Goal: Task Accomplishment & Management: Manage account settings

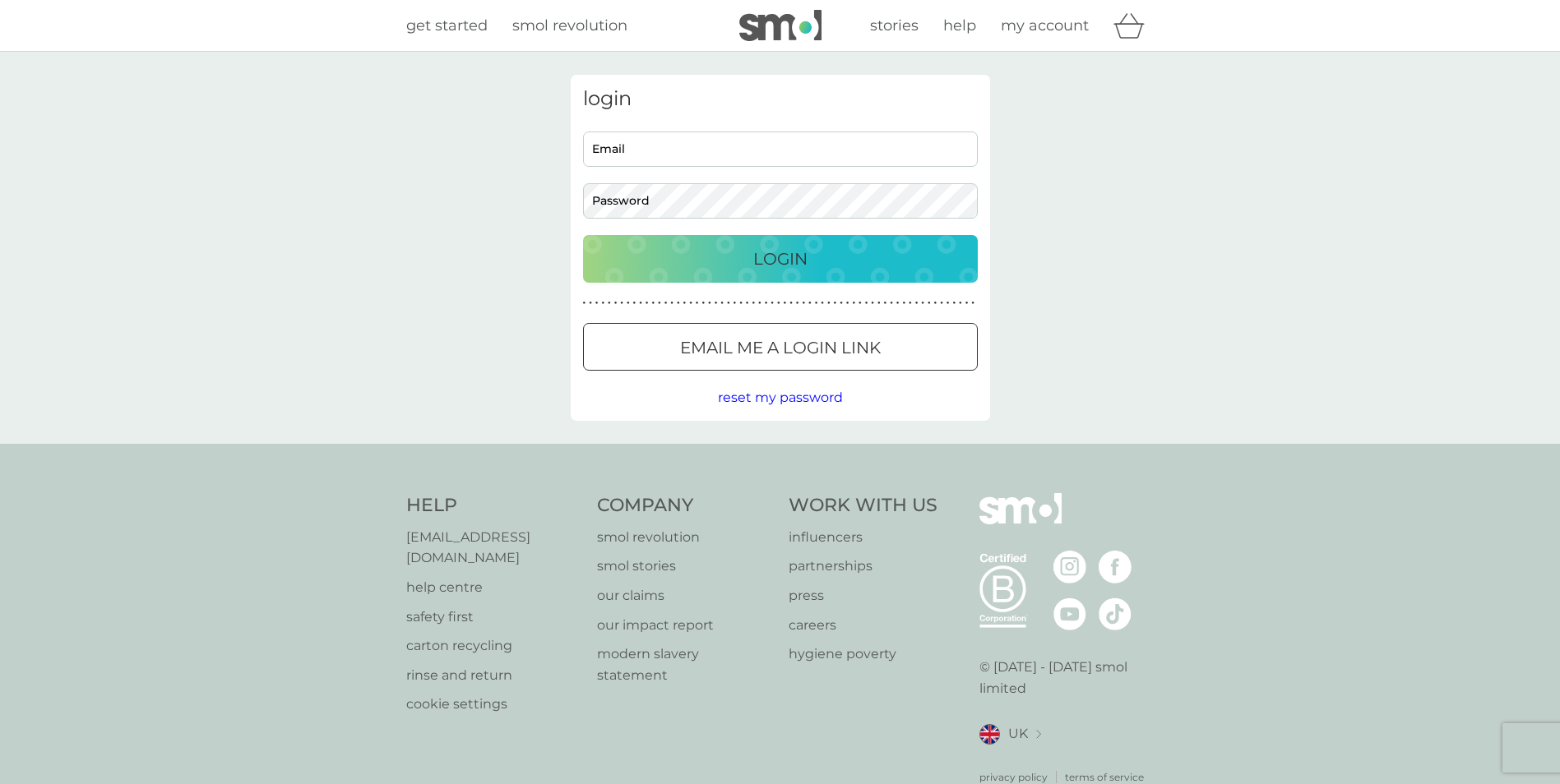
type input "Cameronbrown148@gmail.com"
click at [786, 246] on p "Login" at bounding box center [780, 258] width 54 height 26
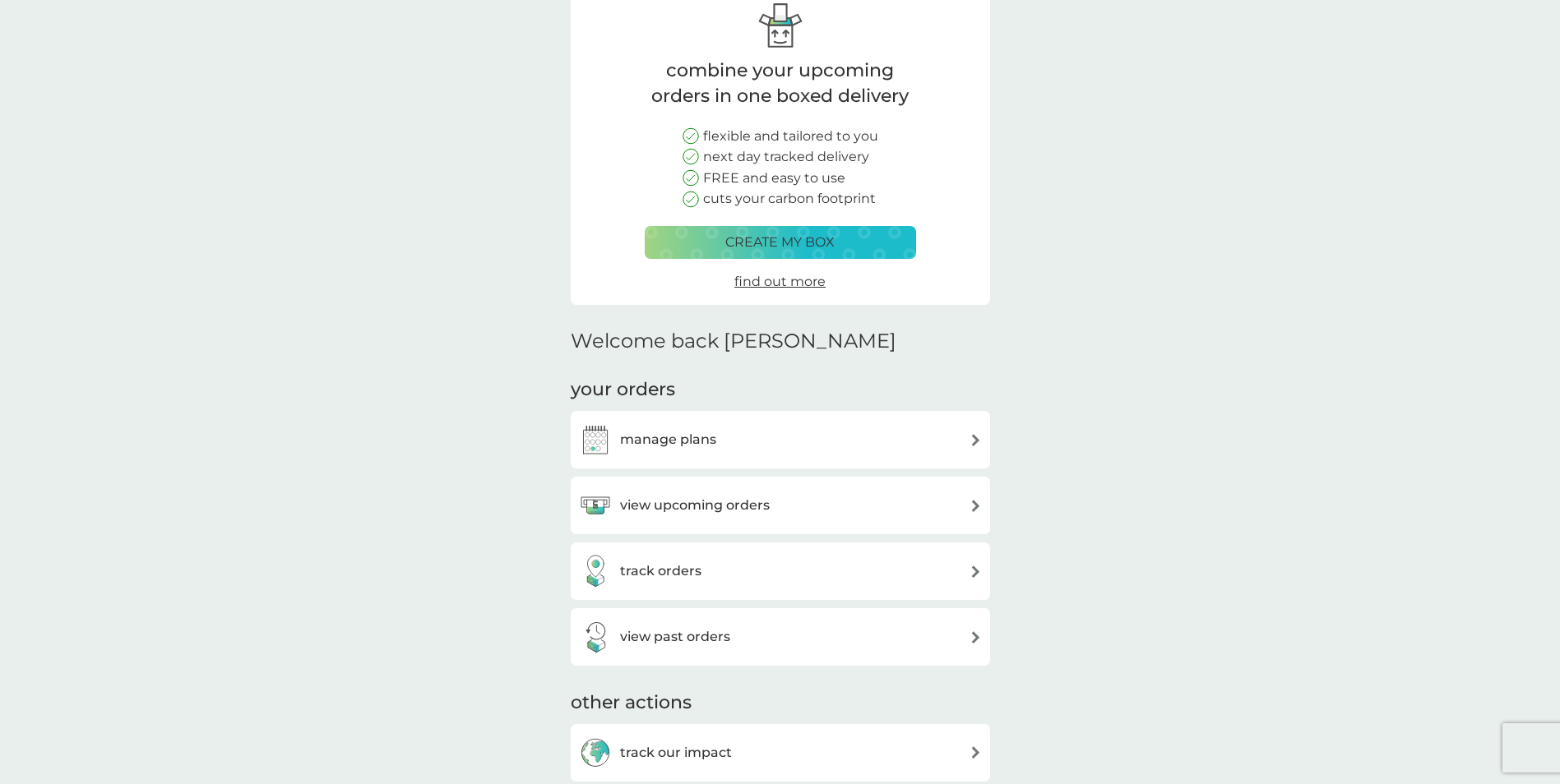
scroll to position [329, 0]
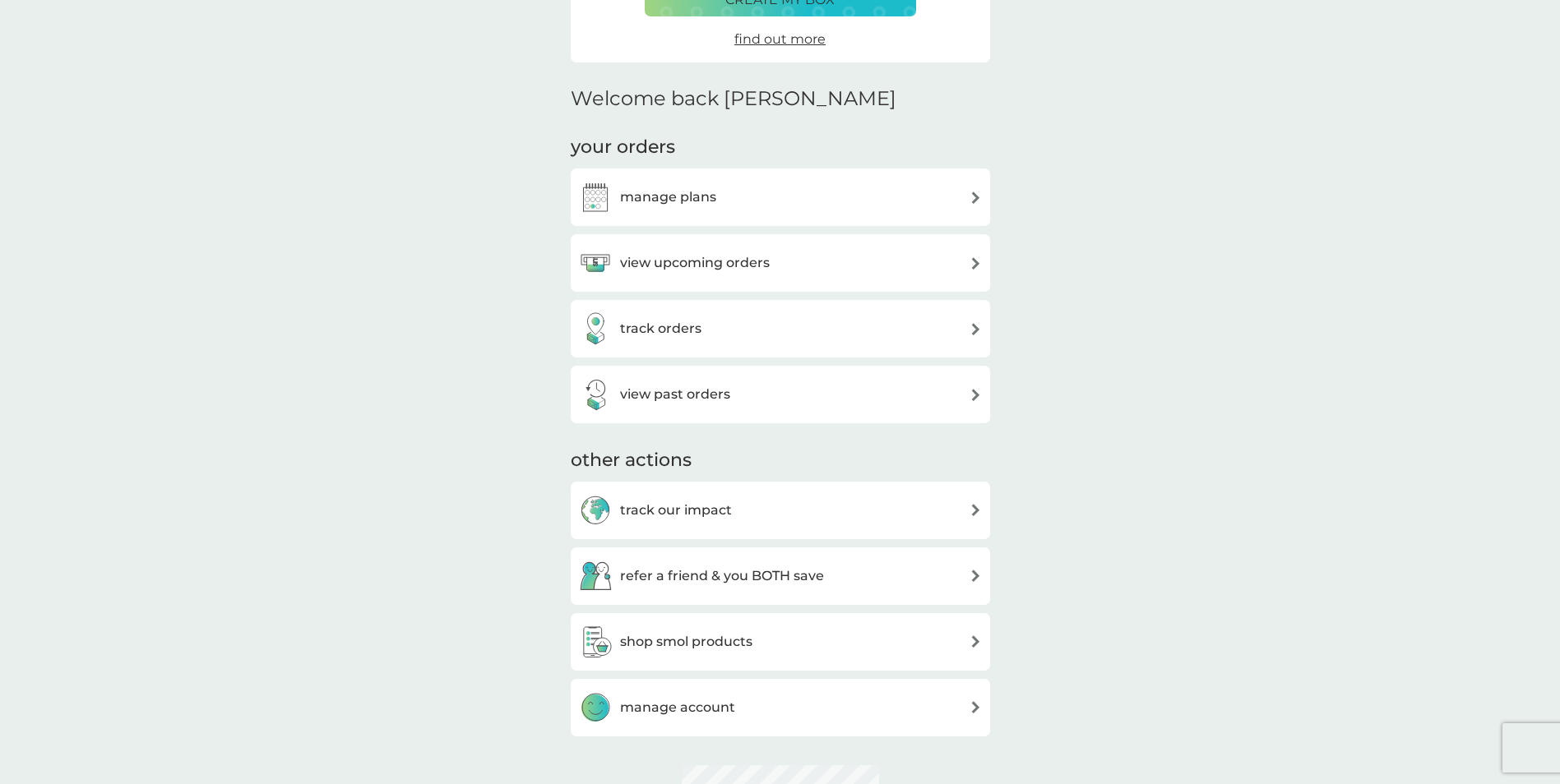
click at [824, 201] on div "manage plans" at bounding box center [780, 197] width 403 height 33
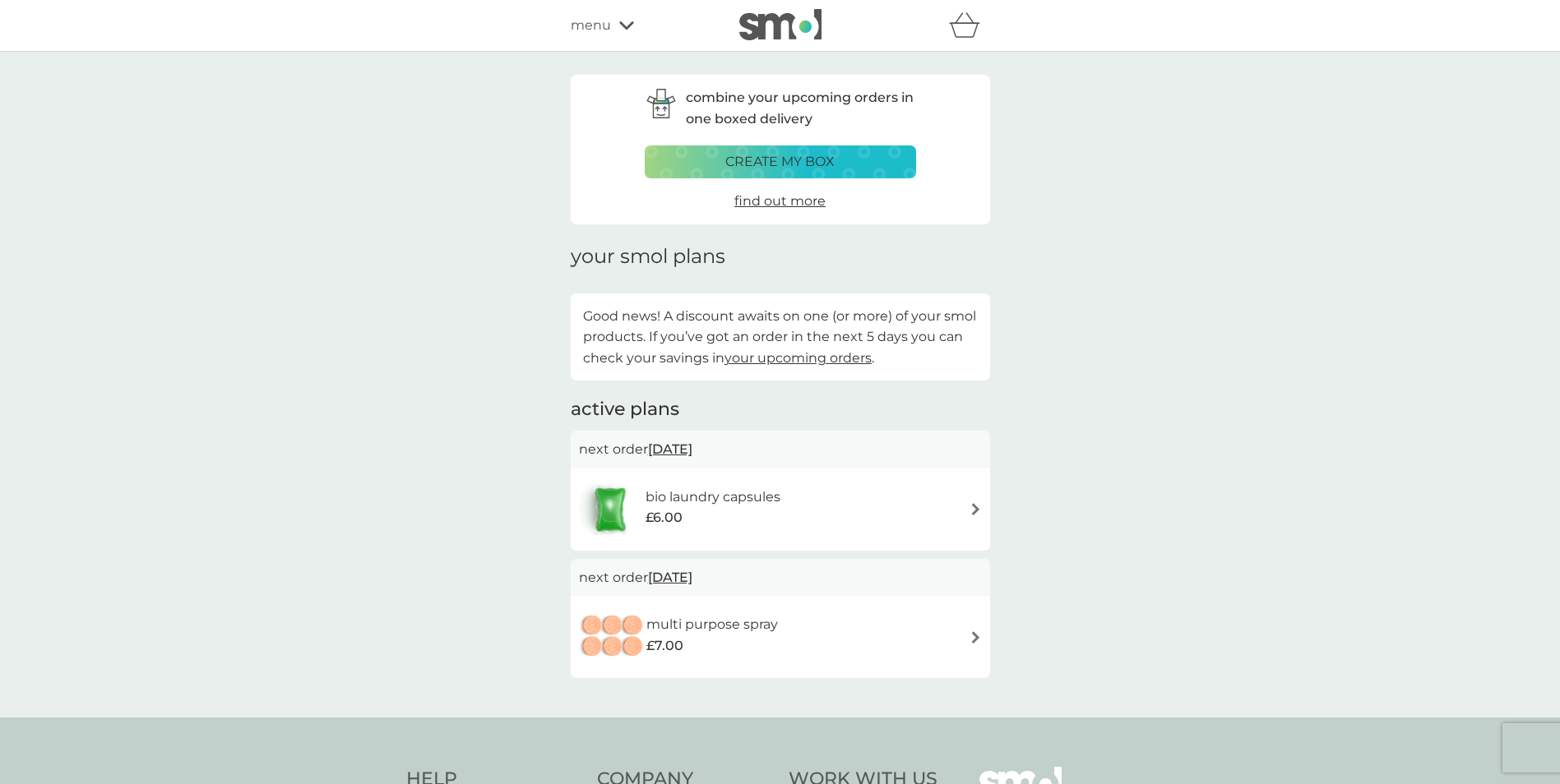
click at [829, 507] on div "bio laundry capsules £6.00" at bounding box center [780, 510] width 403 height 58
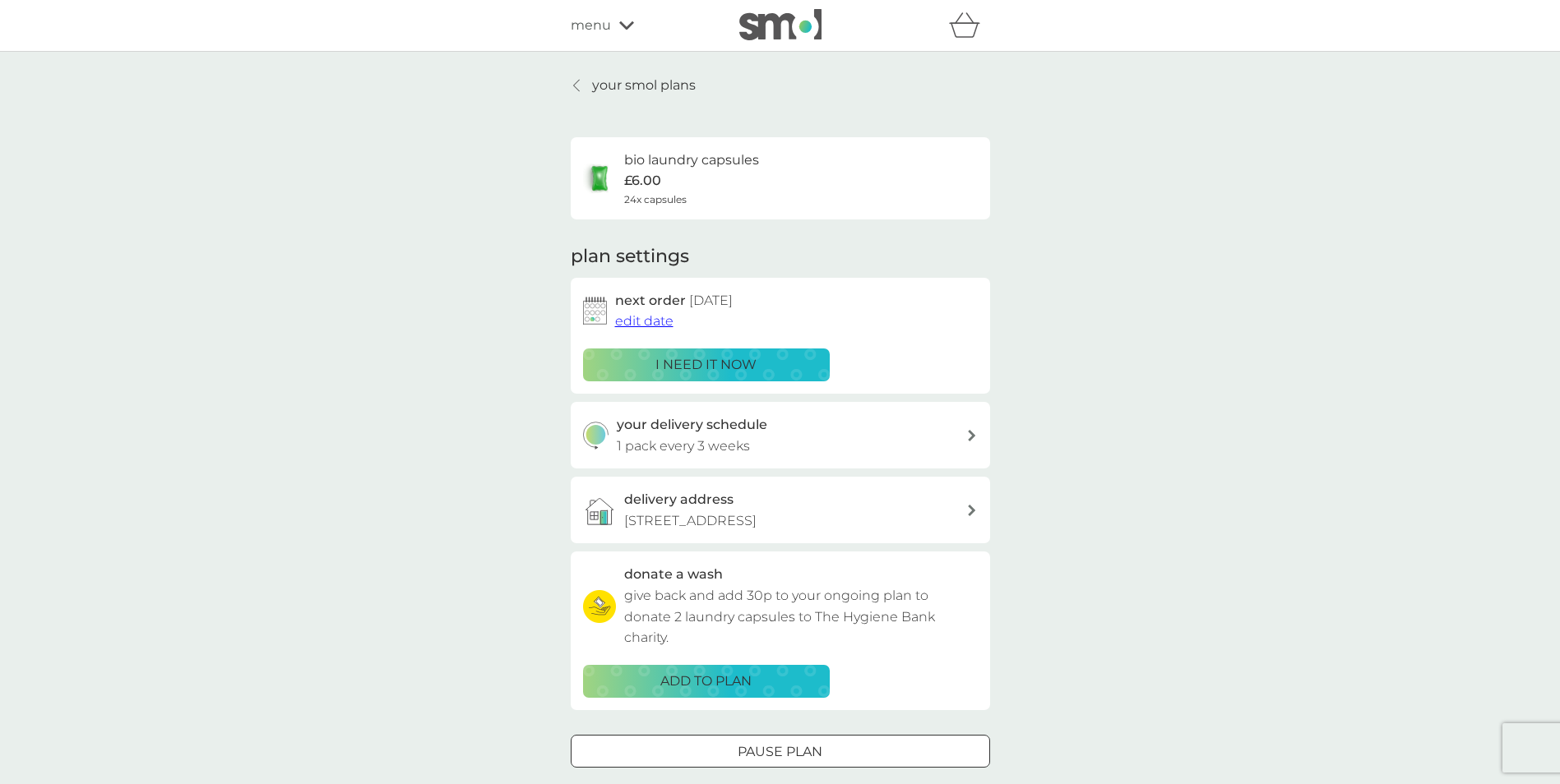
click at [849, 444] on div "your delivery schedule 1 pack every 3 weeks" at bounding box center [791, 435] width 350 height 42
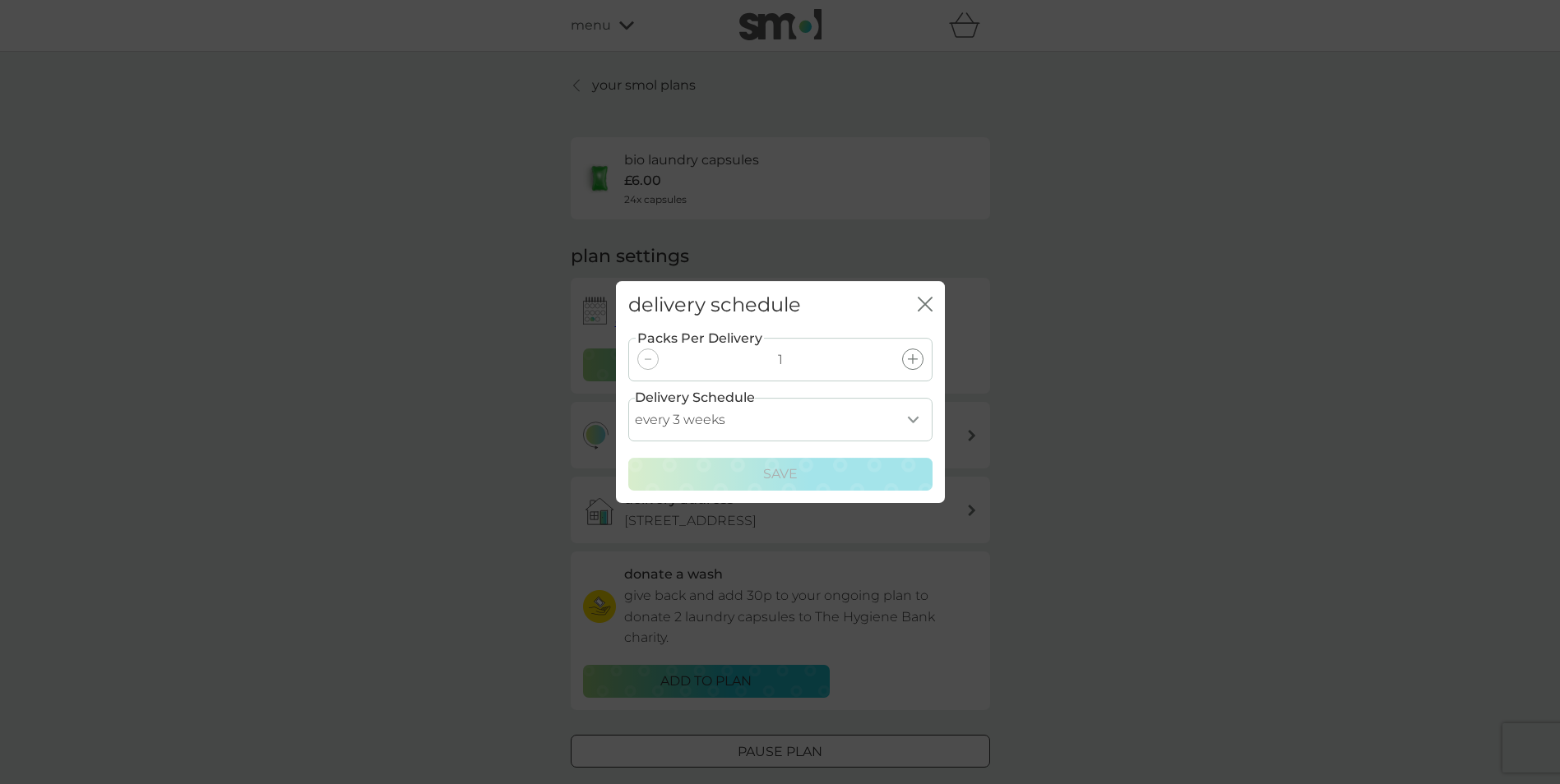
click at [913, 418] on select "every 1 week every 2 weeks every 3 weeks every 4 weeks every 5 weeks every 6 we…" at bounding box center [780, 420] width 304 height 43
select select "35"
click at [628, 398] on select "every 1 week every 2 weeks every 3 weeks every 4 weeks every 5 weeks every 6 we…" at bounding box center [780, 420] width 304 height 43
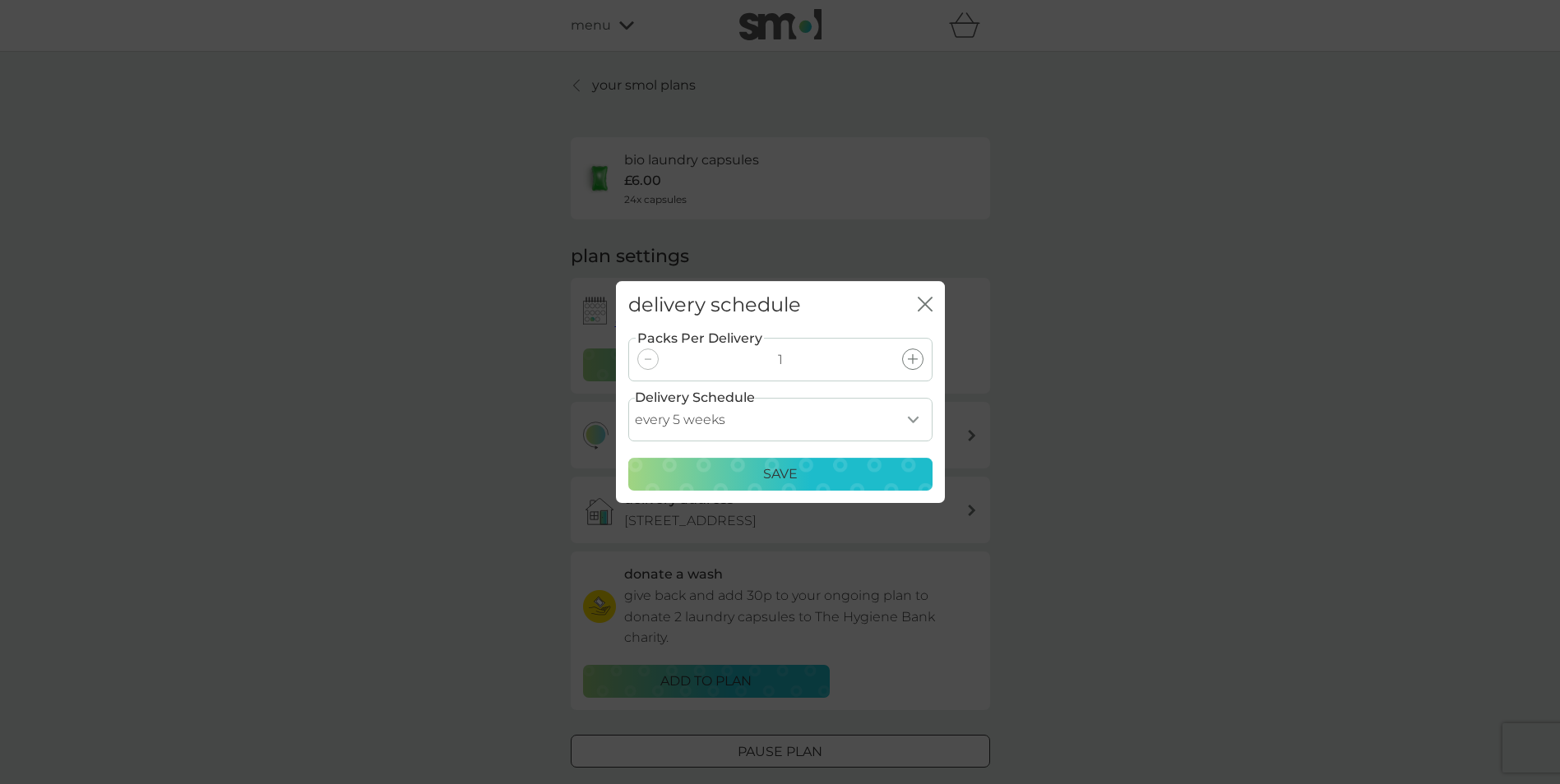
click at [769, 481] on p "Save" at bounding box center [780, 474] width 34 height 22
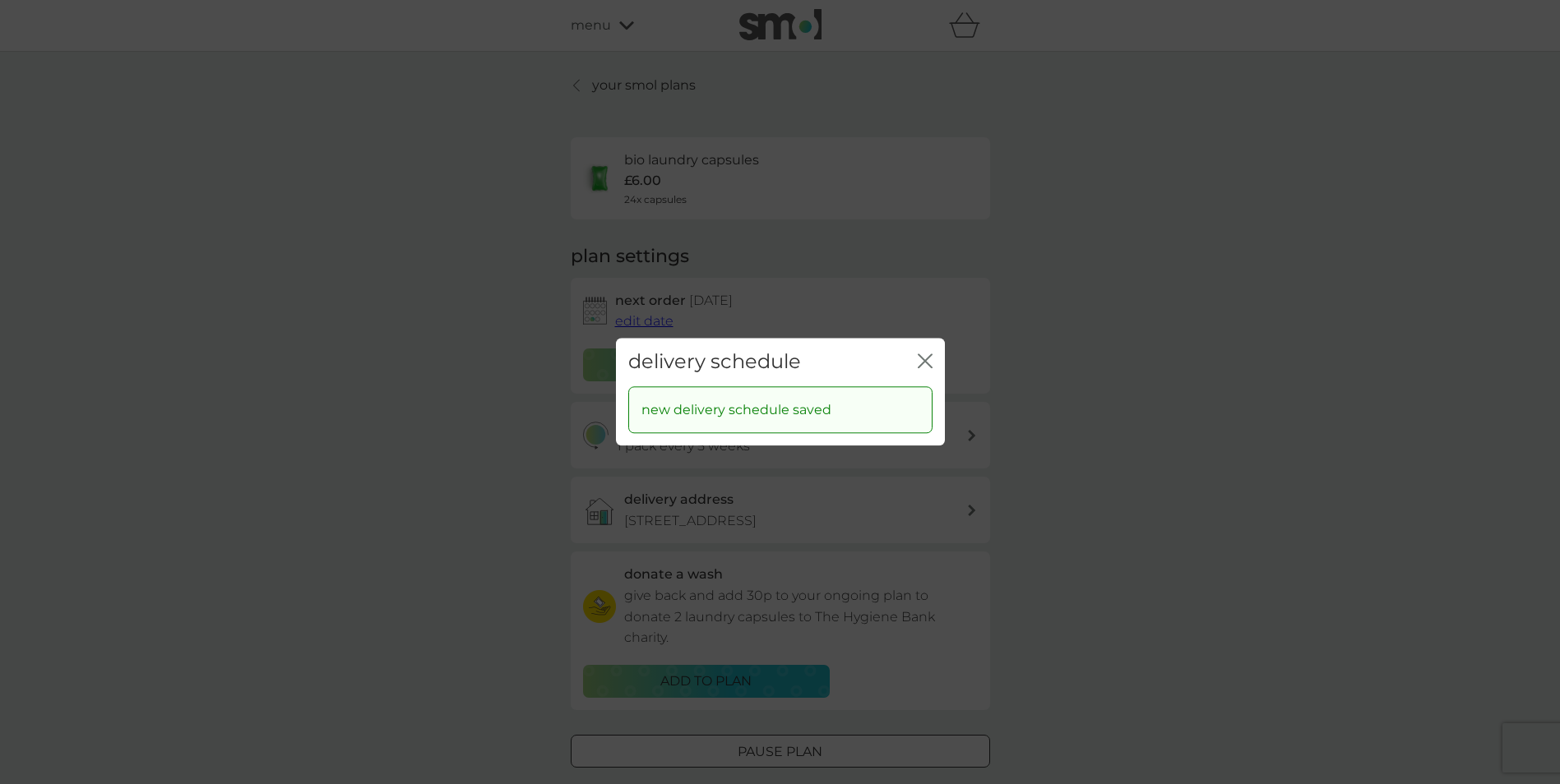
click at [922, 359] on icon "close" at bounding box center [921, 360] width 6 height 14
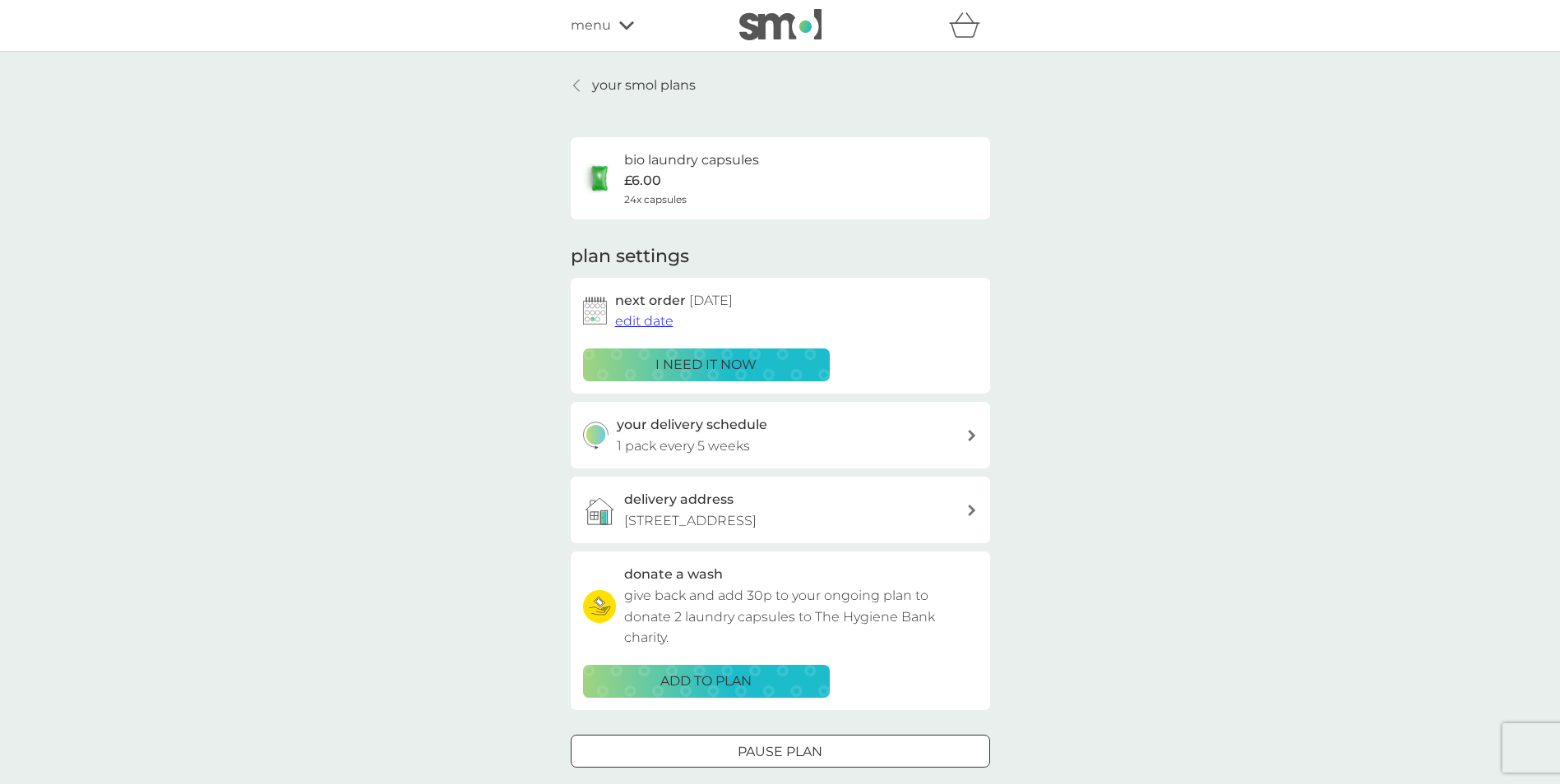
click at [645, 323] on span "edit date" at bounding box center [644, 321] width 59 height 15
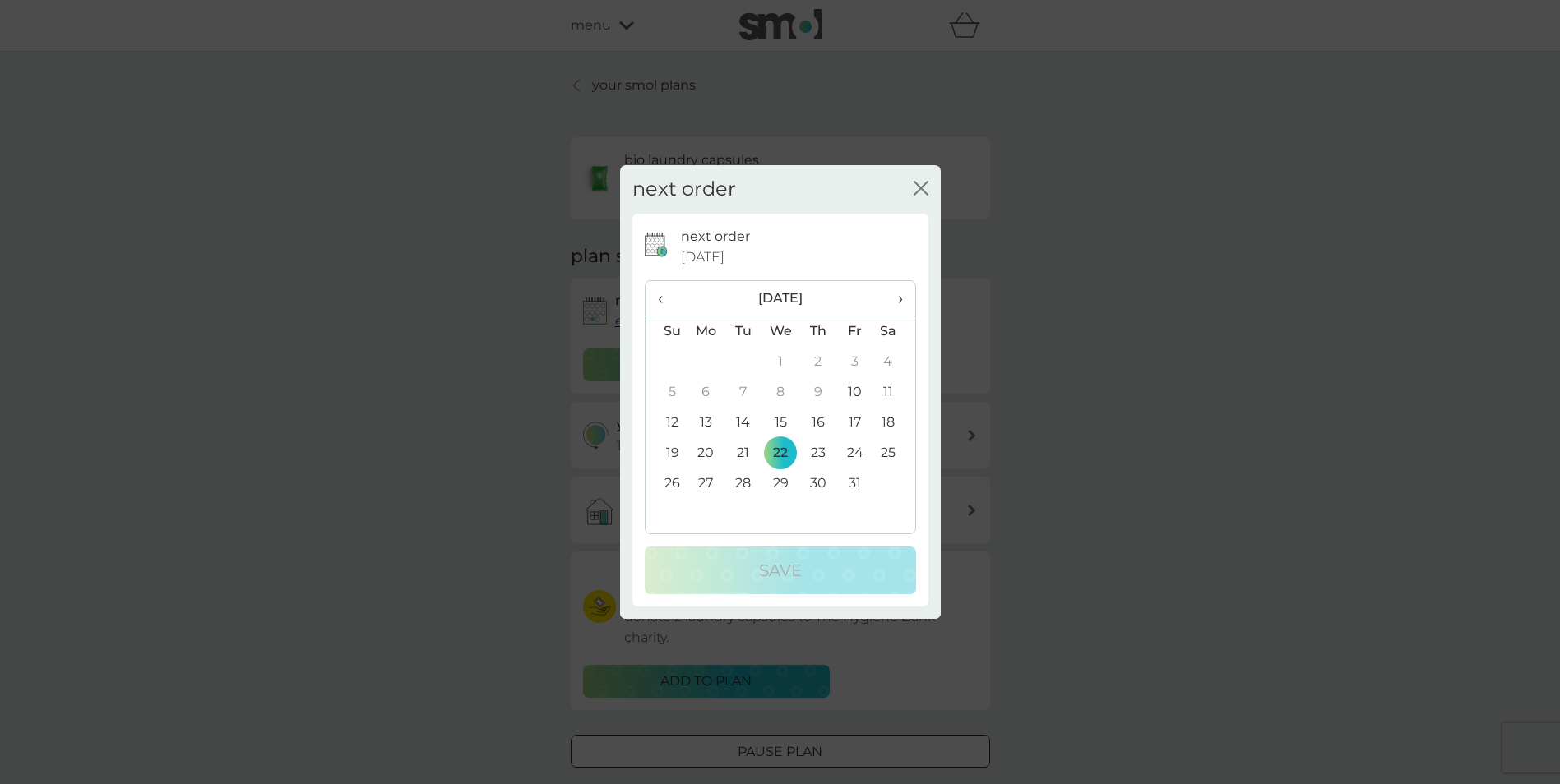
click at [899, 295] on span "›" at bounding box center [893, 298] width 16 height 34
click at [859, 387] on td "7" at bounding box center [855, 393] width 37 height 31
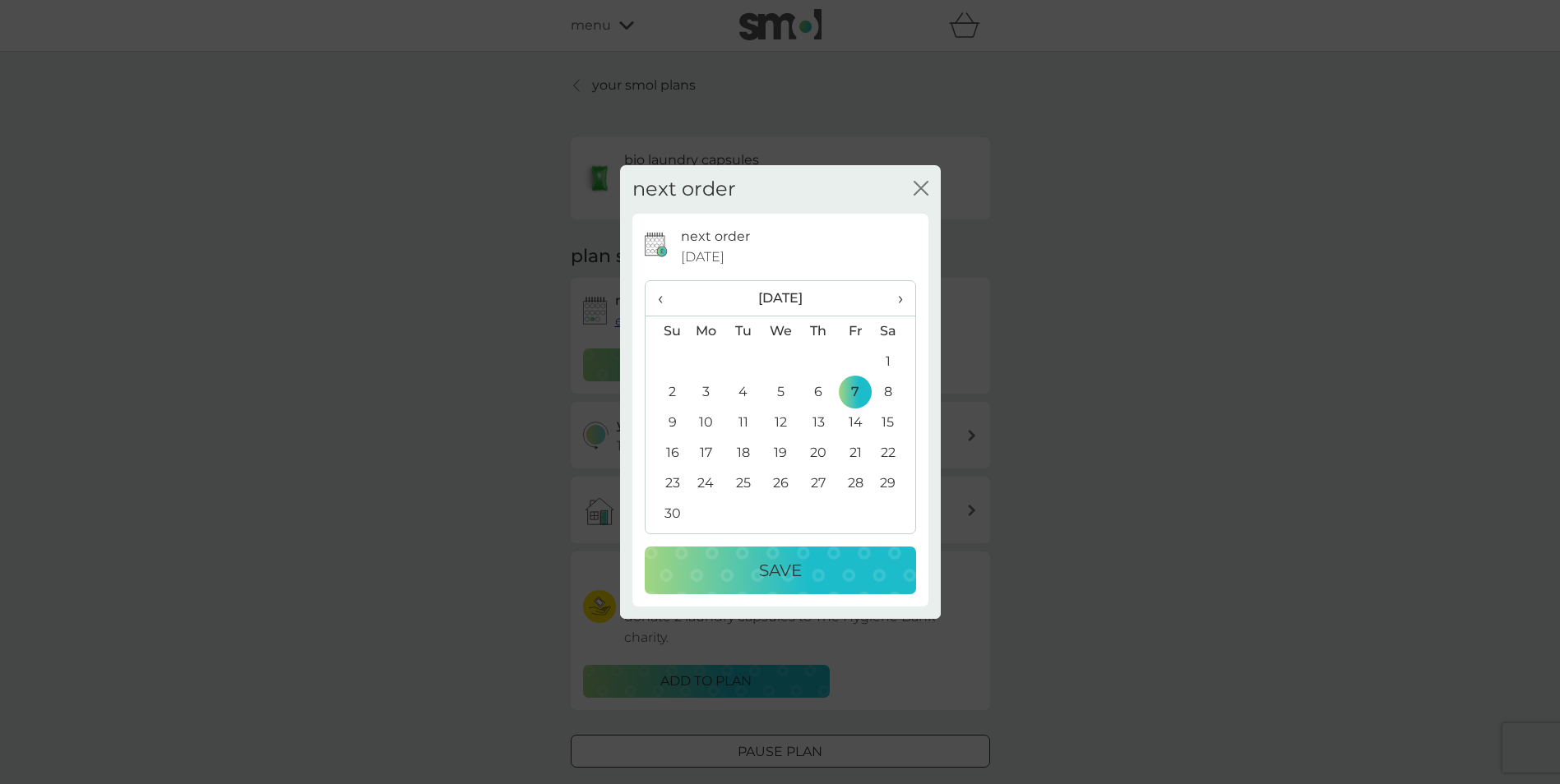
click at [780, 560] on p "Save" at bounding box center [780, 570] width 42 height 26
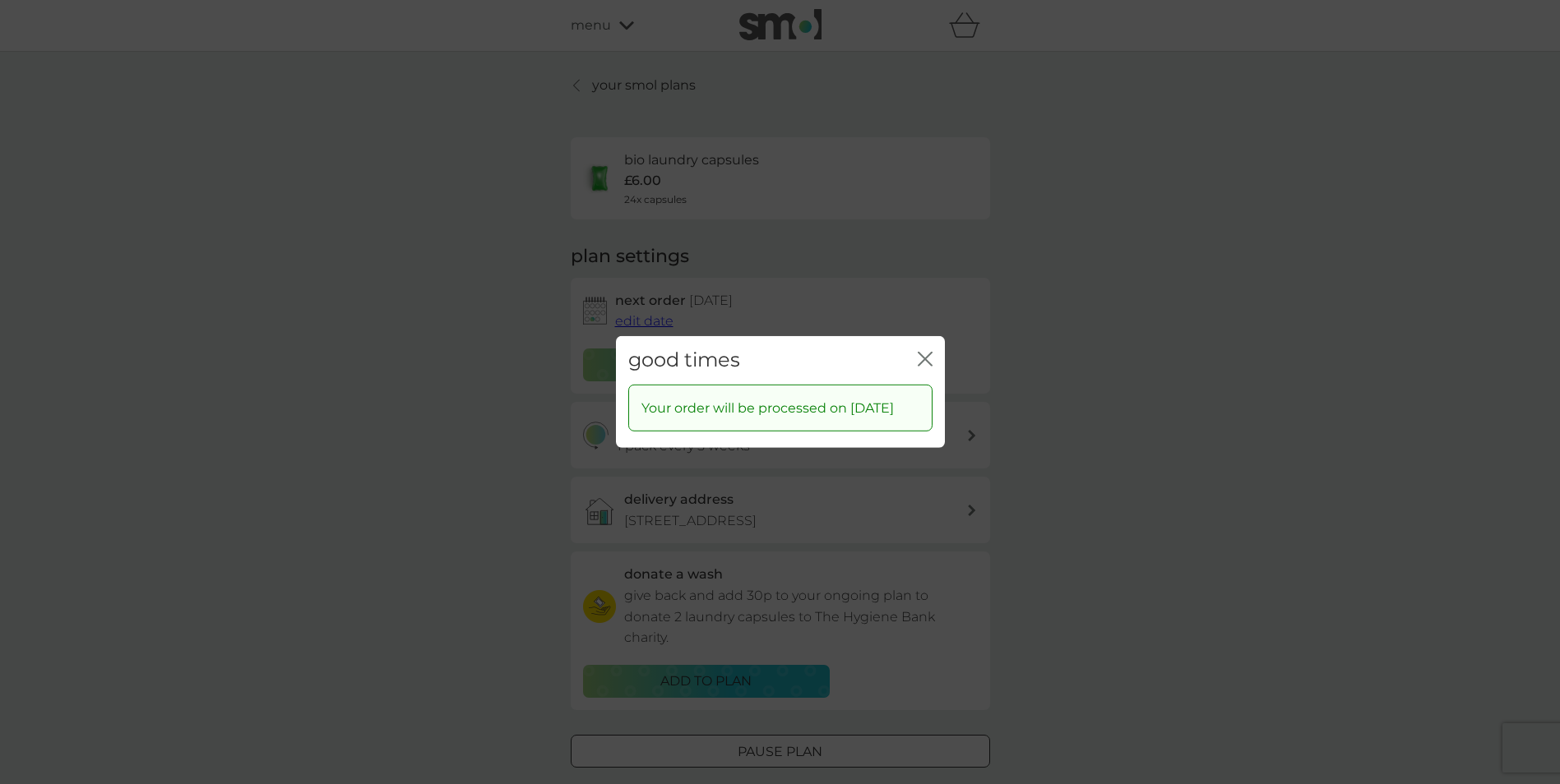
click at [925, 355] on icon "close" at bounding box center [925, 359] width 14 height 14
